Goal: Navigation & Orientation: Find specific page/section

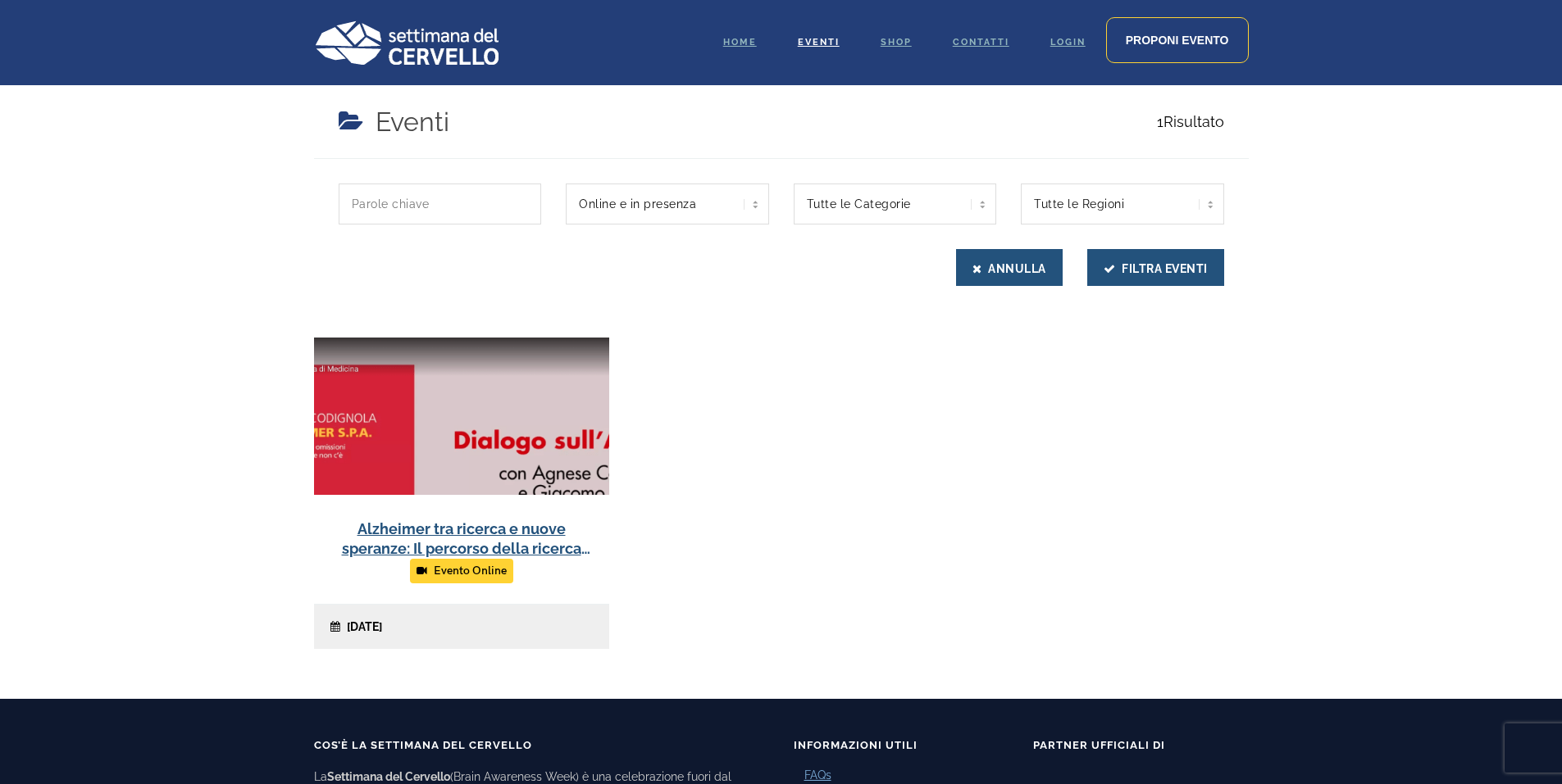
scroll to position [410, 0]
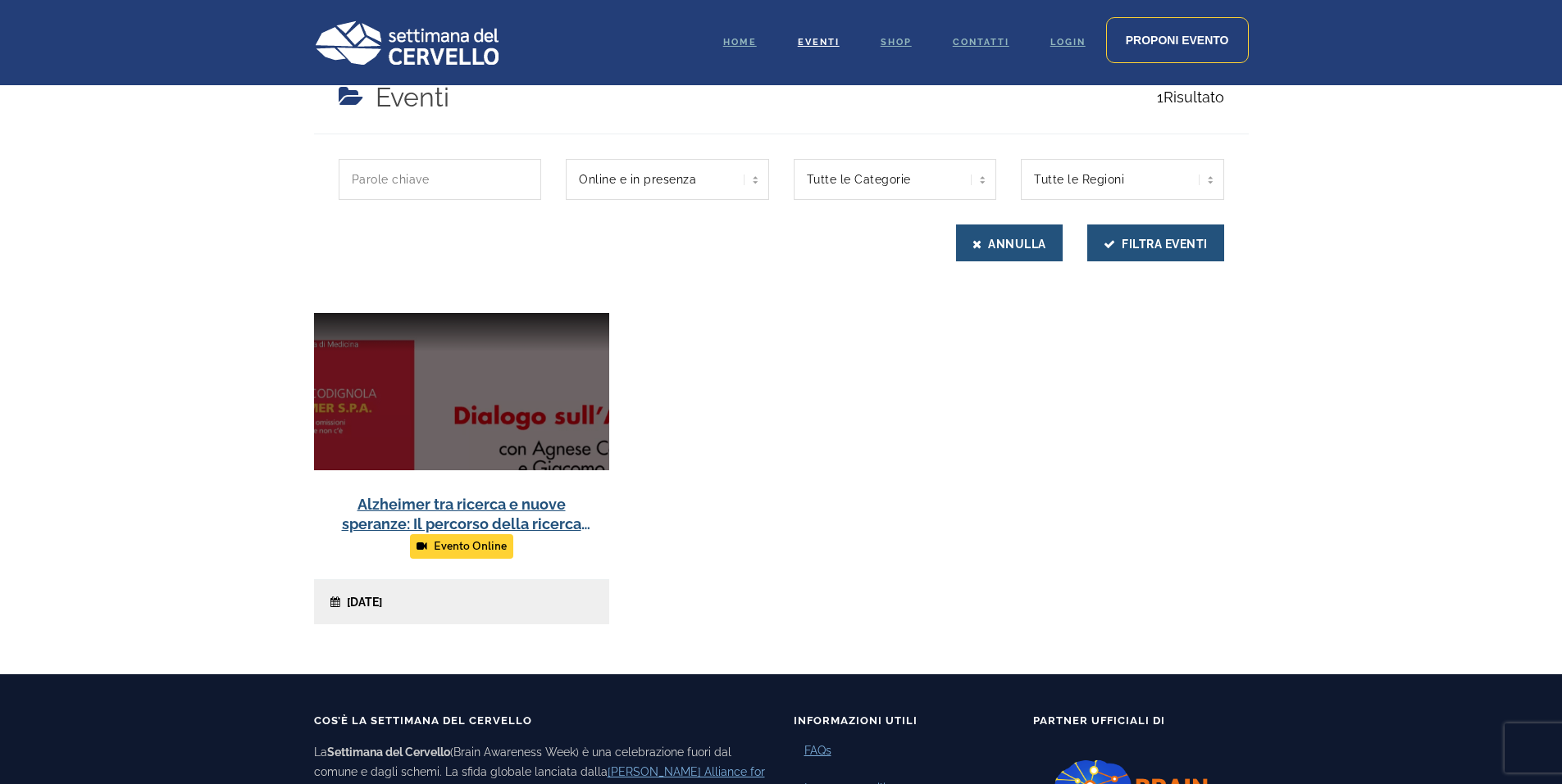
click at [525, 504] on link at bounding box center [462, 469] width 295 height 312
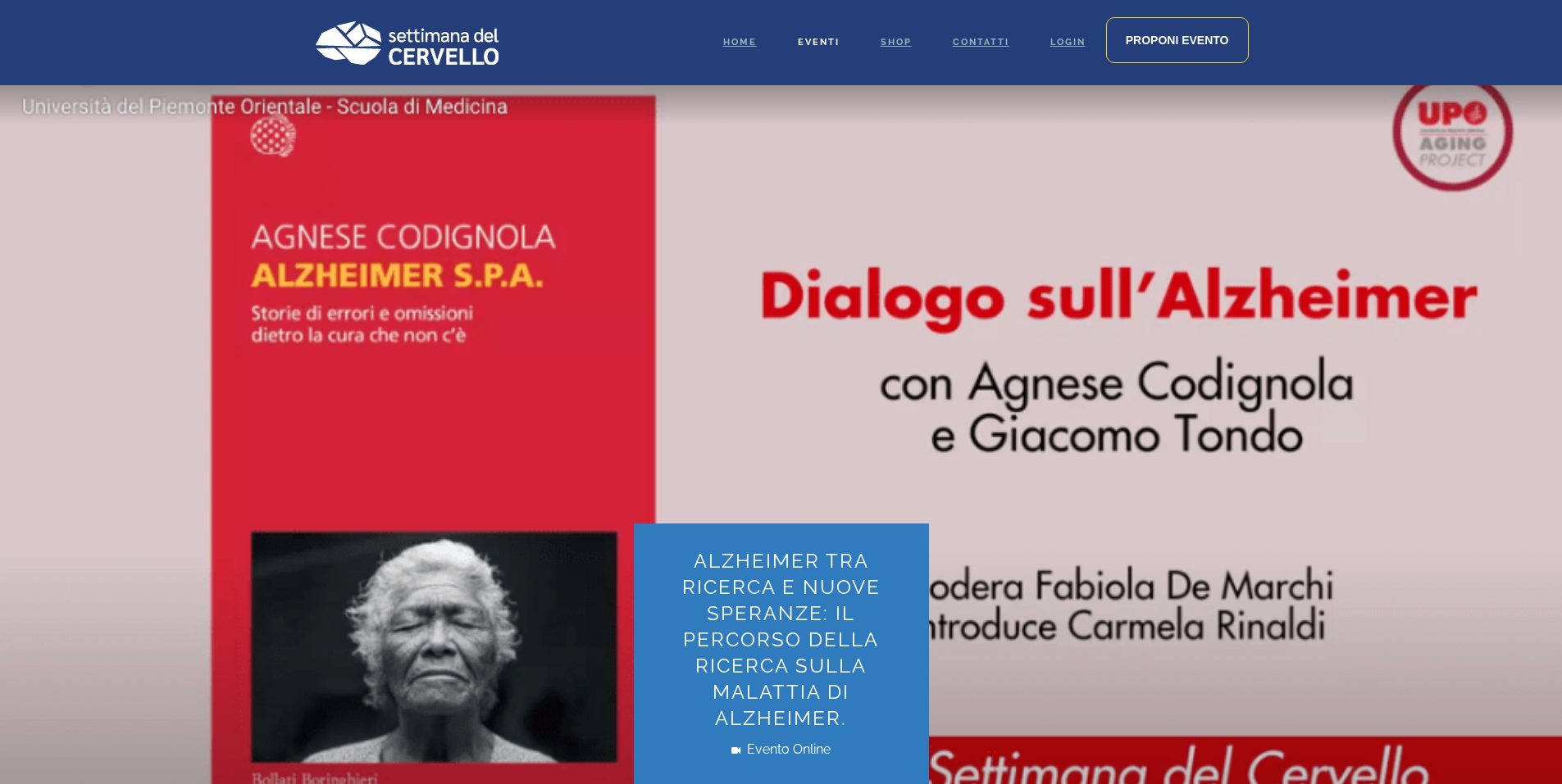
click at [808, 40] on span "Eventi" at bounding box center [819, 42] width 42 height 10
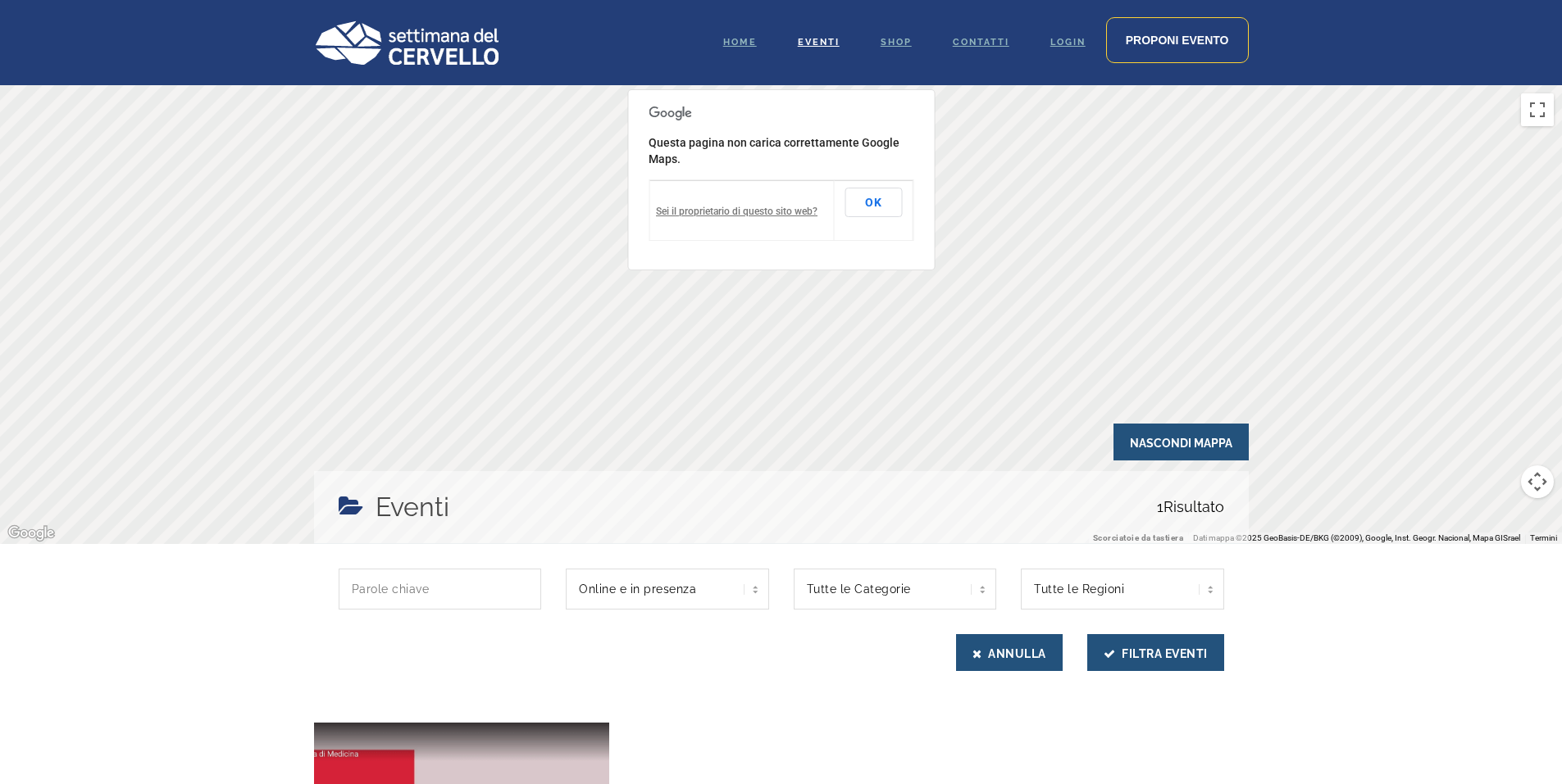
click at [645, 137] on div "Questa pagina non carica correttamente Google Maps. Sei il proprietario di ques…" at bounding box center [781, 180] width 308 height 181
click at [745, 37] on span "Home" at bounding box center [740, 42] width 34 height 10
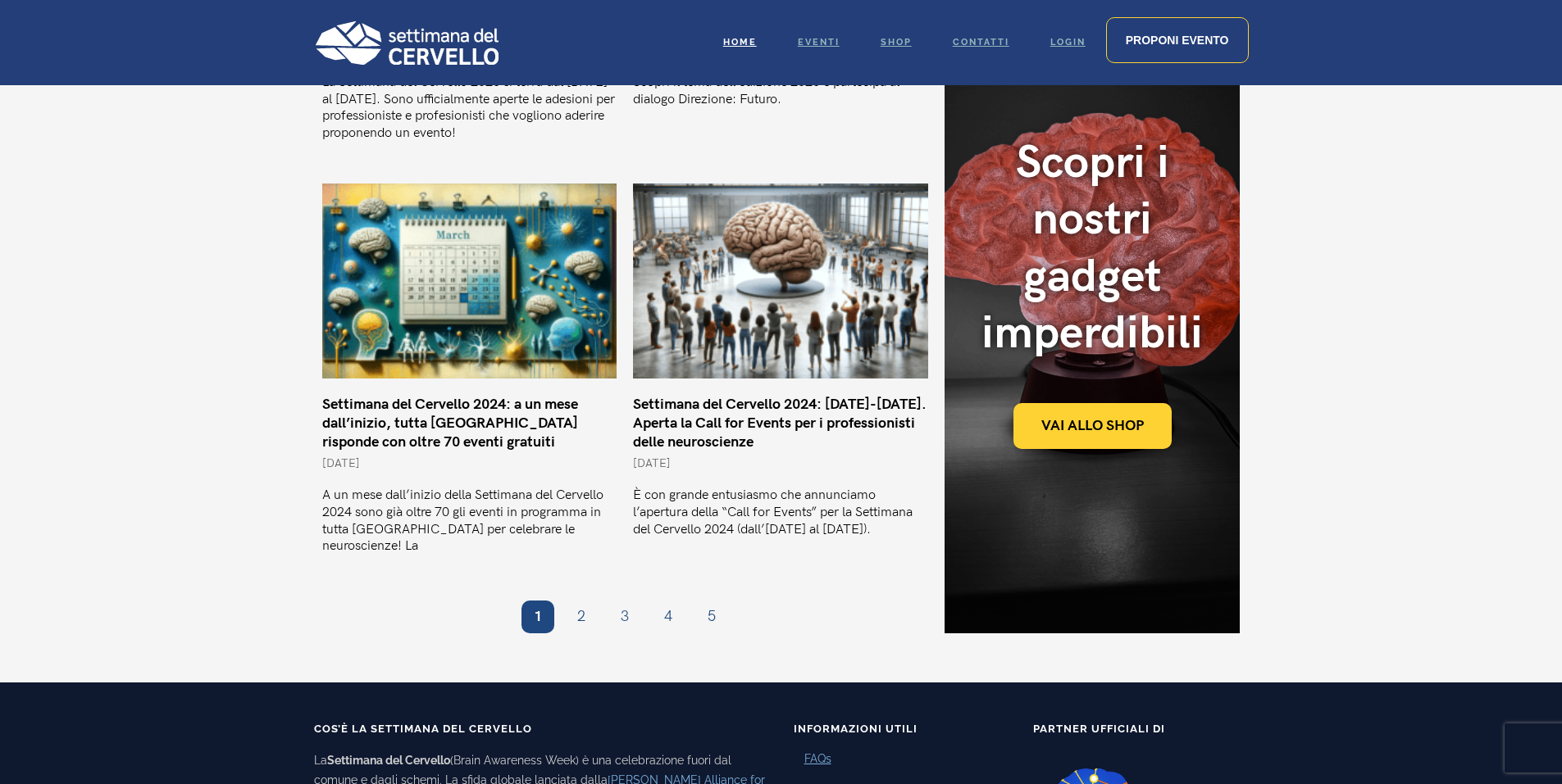
scroll to position [1311, 0]
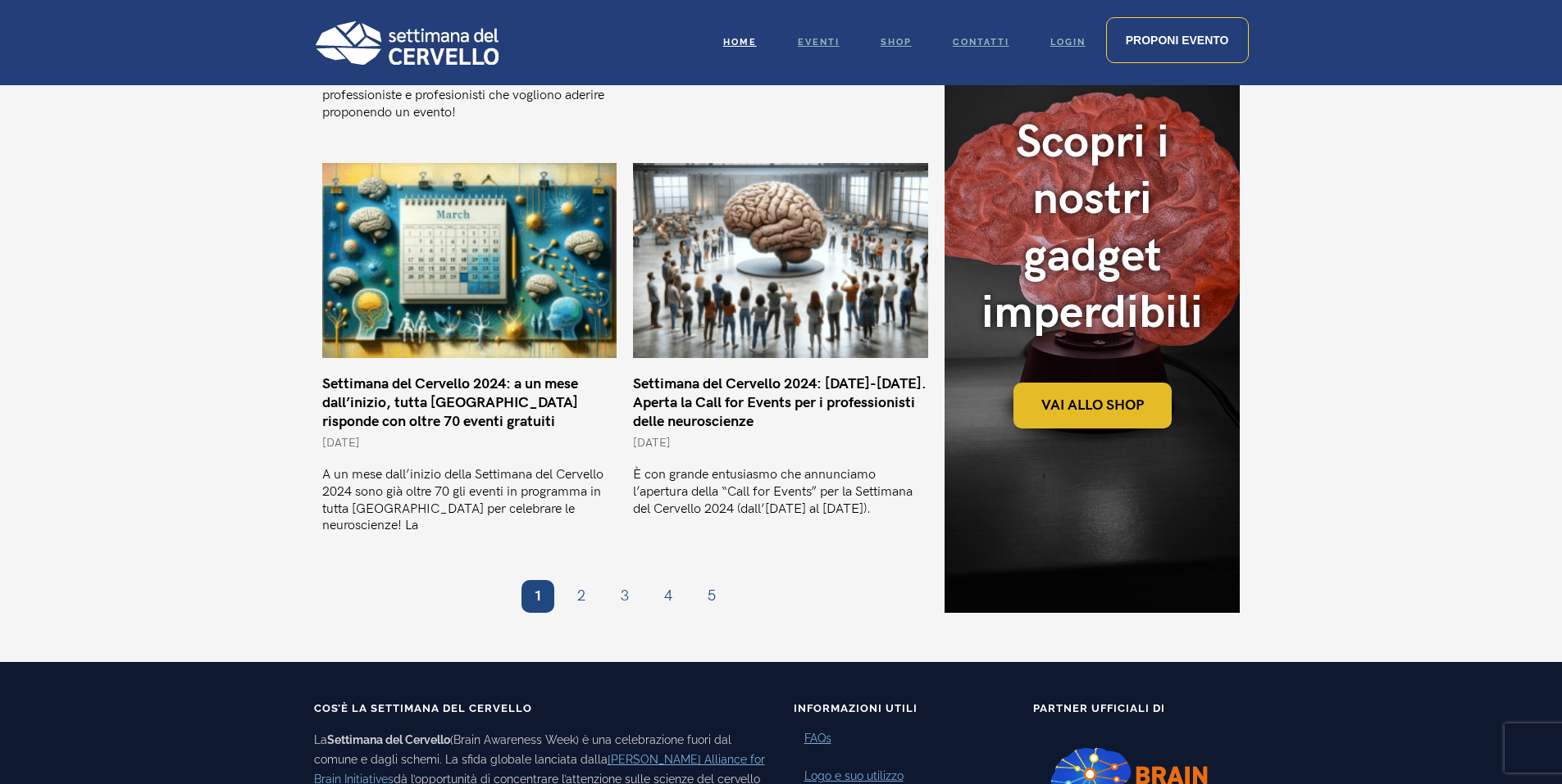
click at [1072, 384] on link "Vai allo shop" at bounding box center [1093, 406] width 158 height 46
